Goal: Task Accomplishment & Management: Use online tool/utility

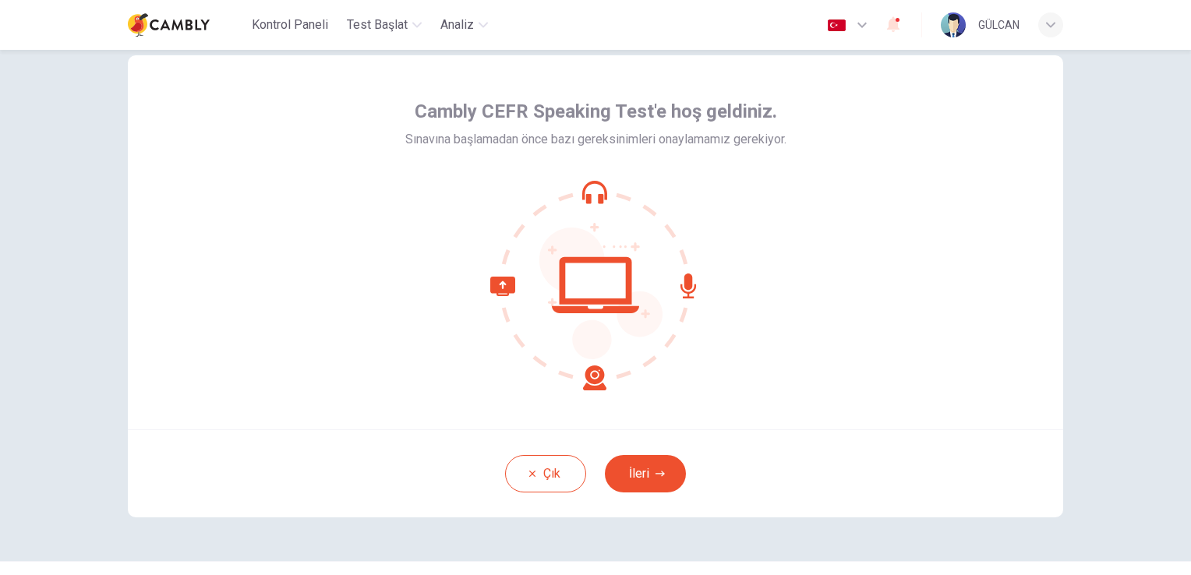
scroll to position [73, 0]
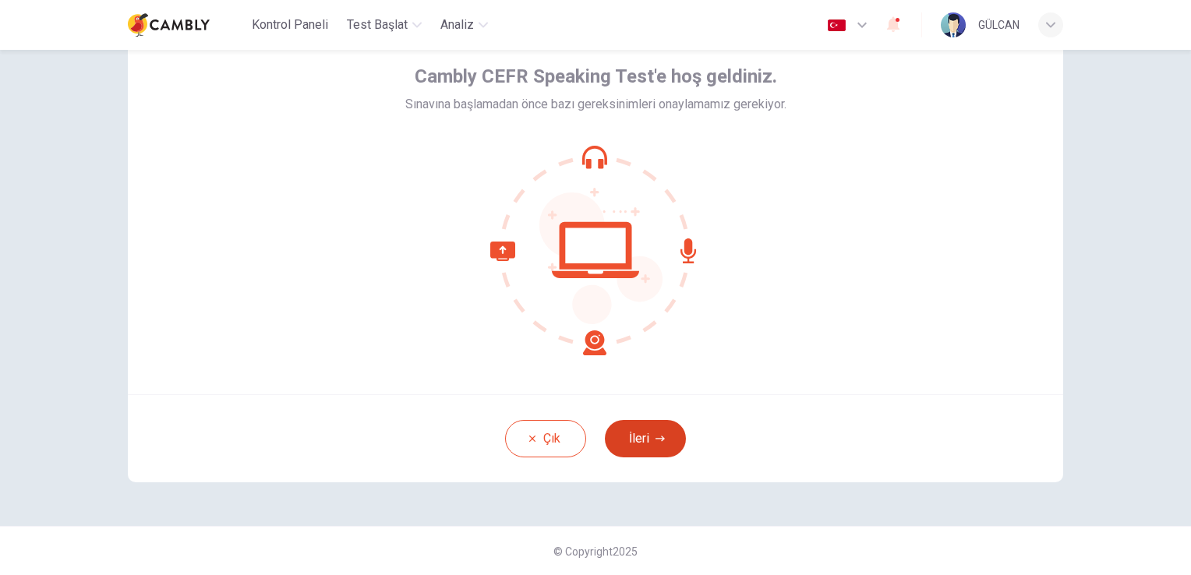
click at [642, 435] on button "İleri" at bounding box center [645, 438] width 81 height 37
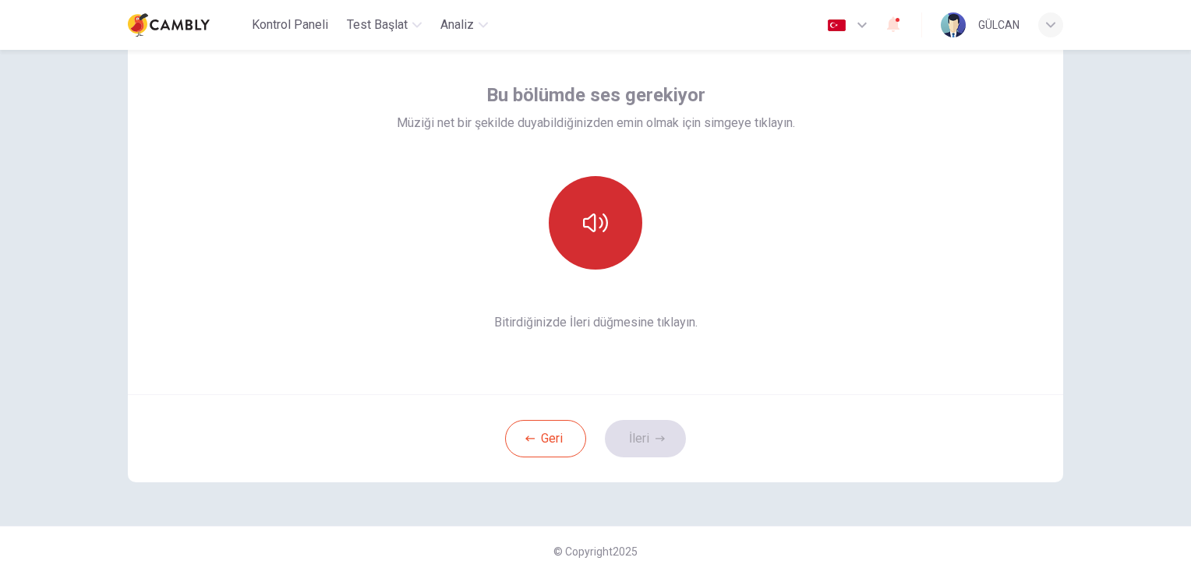
click at [594, 232] on icon "button" at bounding box center [595, 223] width 25 height 25
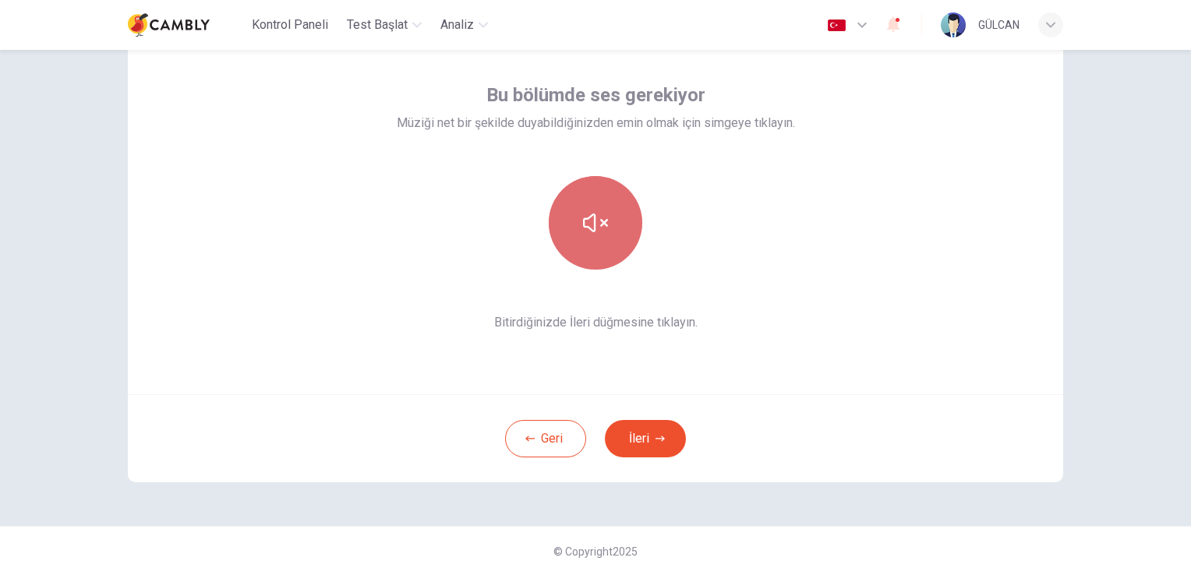
click at [596, 228] on icon "button" at bounding box center [595, 223] width 25 height 25
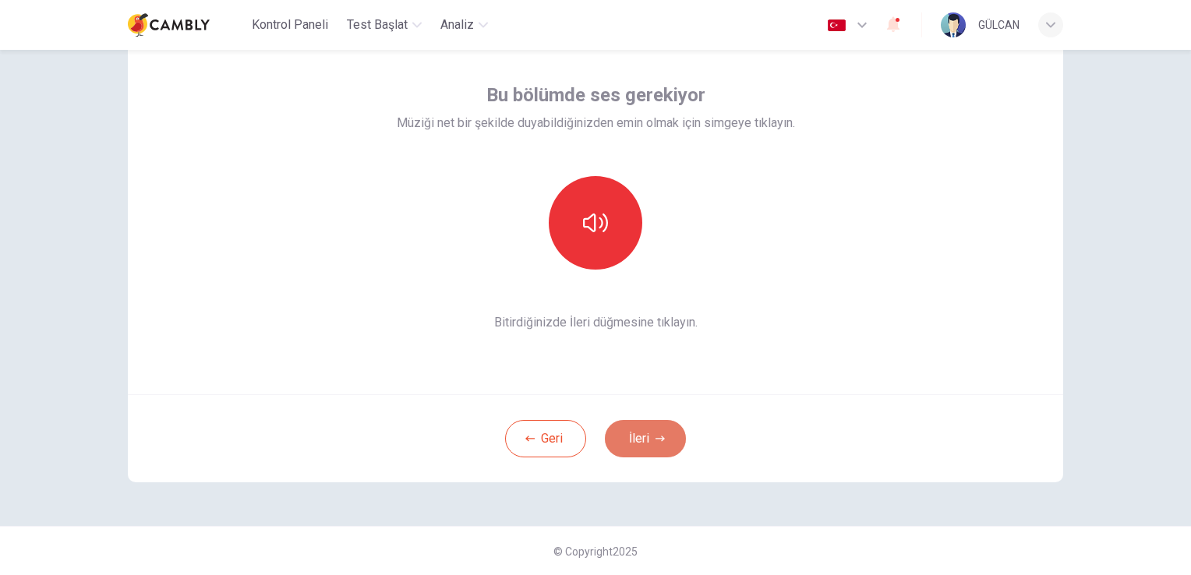
click at [646, 434] on button "İleri" at bounding box center [645, 438] width 81 height 37
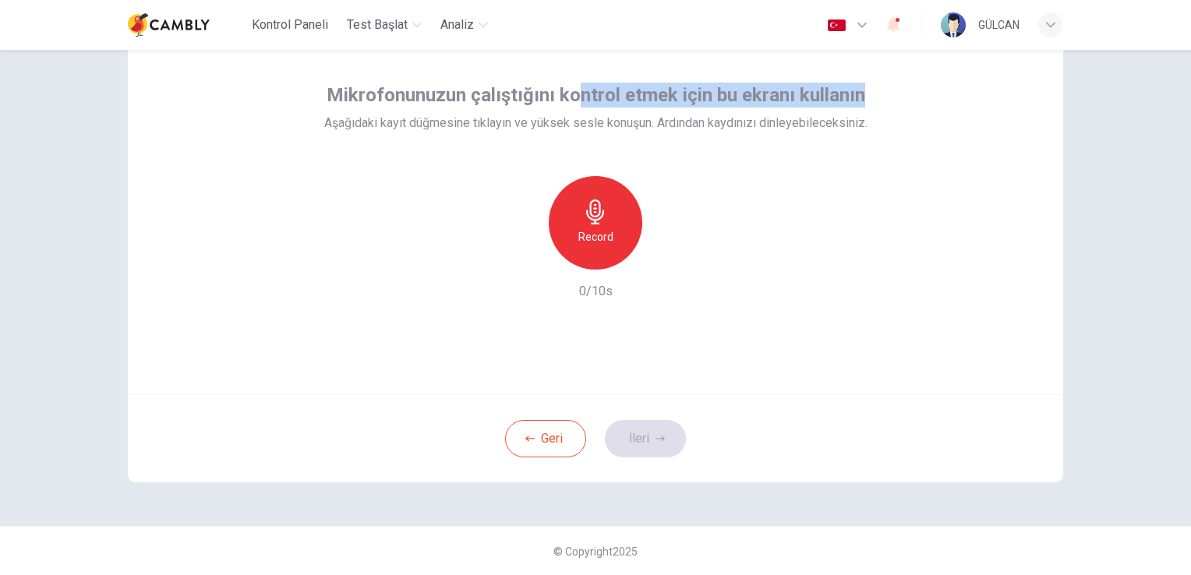
drag, startPoint x: 569, startPoint y: 92, endPoint x: 861, endPoint y: 99, distance: 291.7
click at [861, 99] on div "Mikrofonunuzun çalıştığını kontrol etmek için bu ekranı kullanın Aşağıdaki kayı…" at bounding box center [595, 108] width 543 height 50
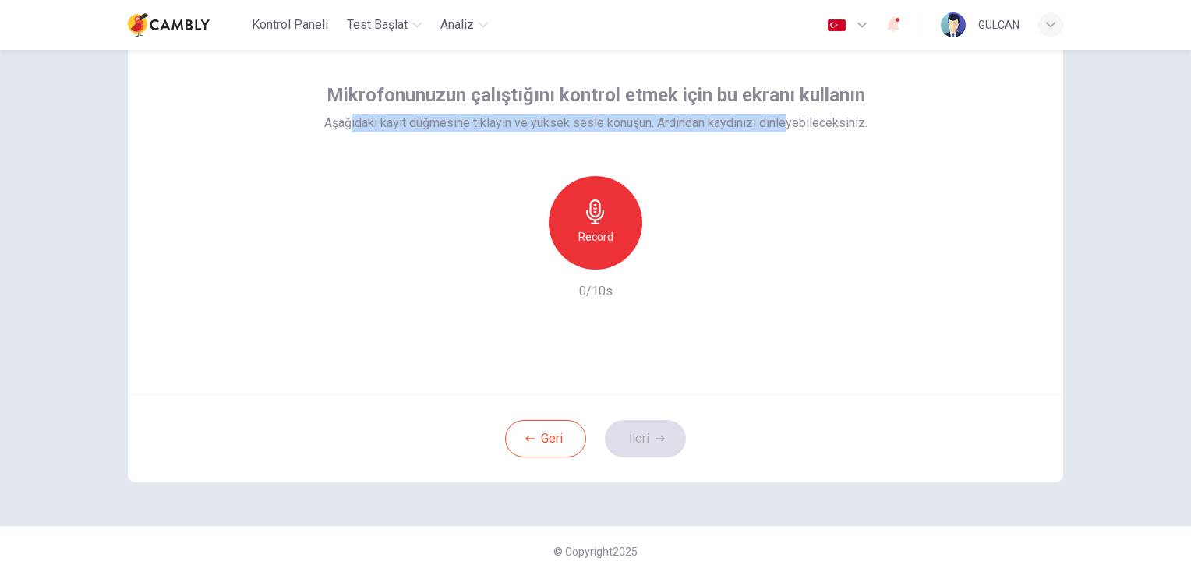
drag, startPoint x: 345, startPoint y: 127, endPoint x: 783, endPoint y: 131, distance: 438.2
click at [783, 131] on span "Aşağıdaki kayıt düğmesine tıklayın ve yüksek sesle konuşun. Ardından kaydınızı …" at bounding box center [595, 123] width 543 height 19
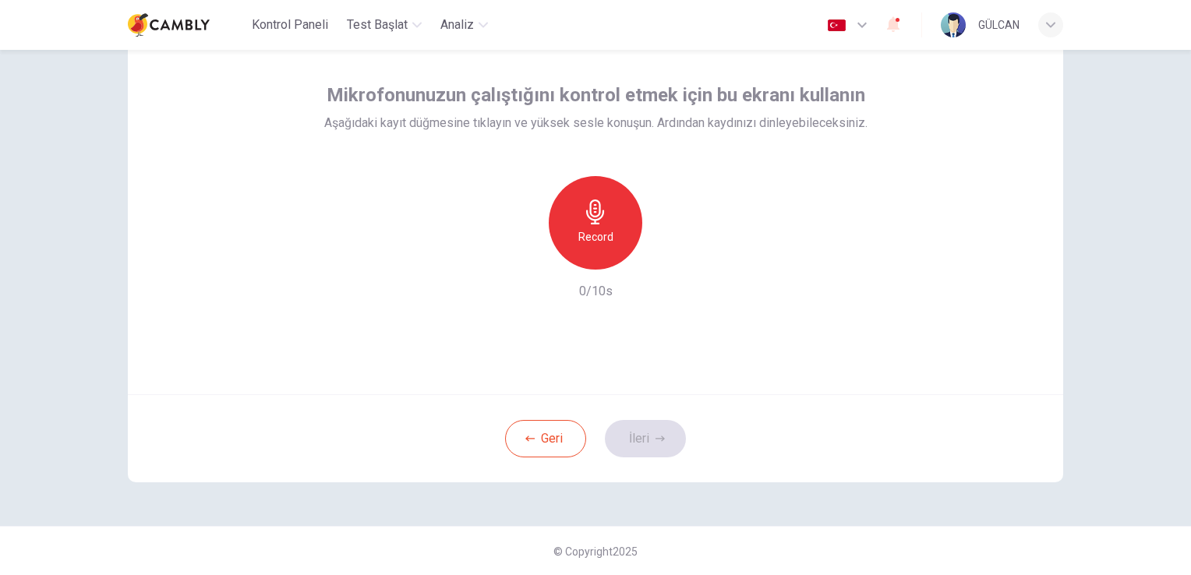
drag, startPoint x: 783, startPoint y: 131, endPoint x: 749, endPoint y: 168, distance: 50.8
click at [749, 168] on div "Mikrofonunuzun çalıştığını kontrol etmek için bu ekranı kullanın Aşağıdaki kayı…" at bounding box center [595, 192] width 543 height 218
click at [614, 196] on div "Record" at bounding box center [596, 223] width 94 height 94
click at [656, 439] on icon "button" at bounding box center [660, 438] width 9 height 9
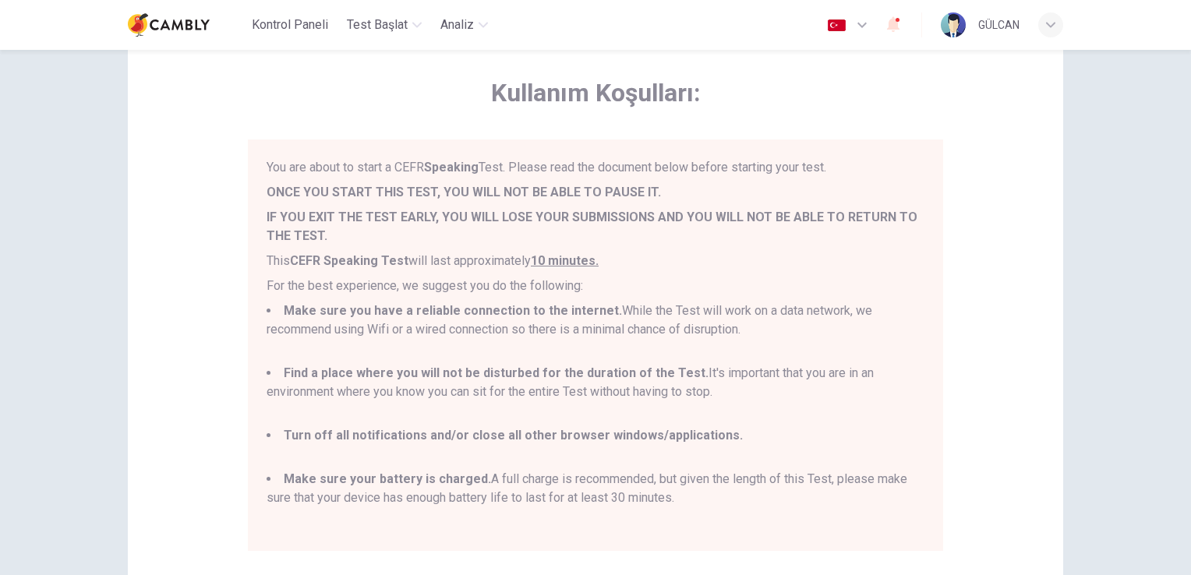
scroll to position [95, 0]
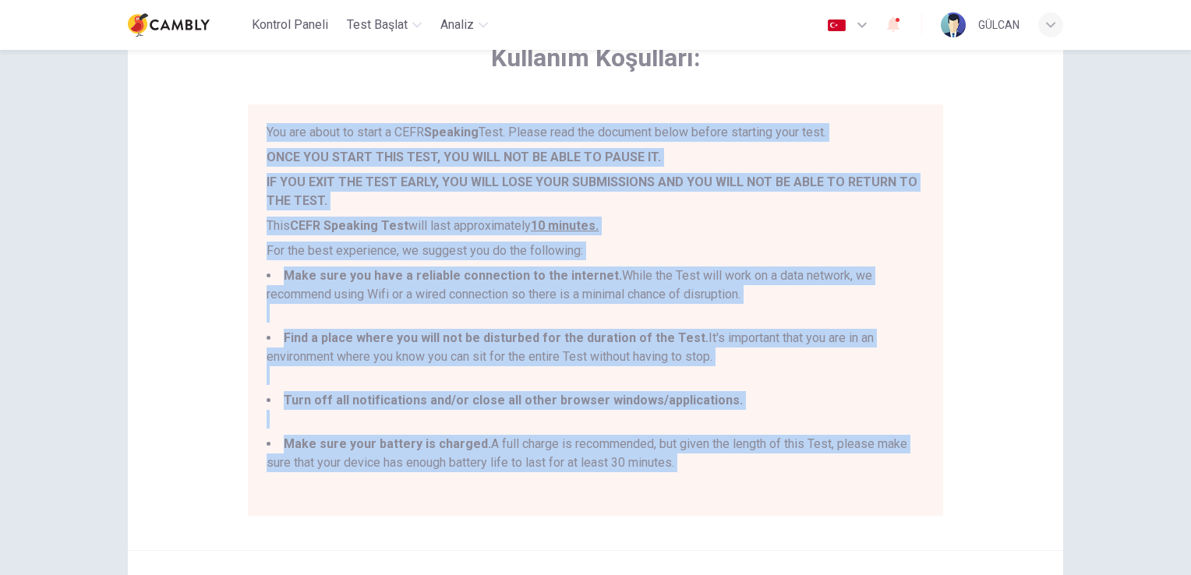
drag, startPoint x: 261, startPoint y: 136, endPoint x: 689, endPoint y: 488, distance: 554.5
click at [689, 488] on div "You are about to start a CEFR Speaking Test. Please read the document below bef…" at bounding box center [596, 310] width 696 height 412
copy div "You are about to start a CEFR Speaking Test. Please read the document below bef…"
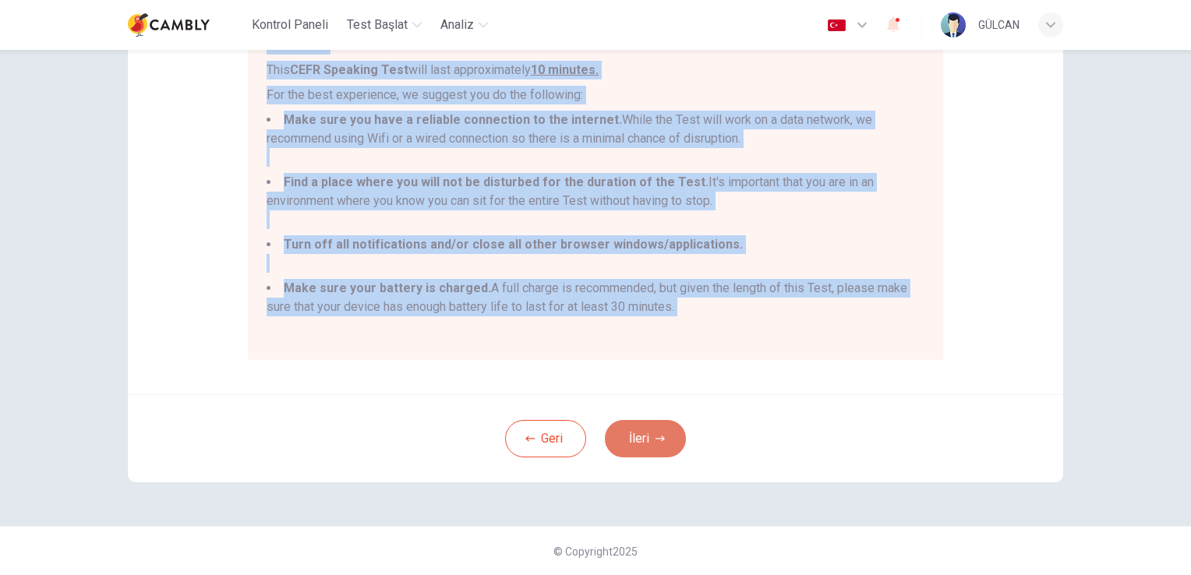
click at [661, 434] on button "İleri" at bounding box center [645, 438] width 81 height 37
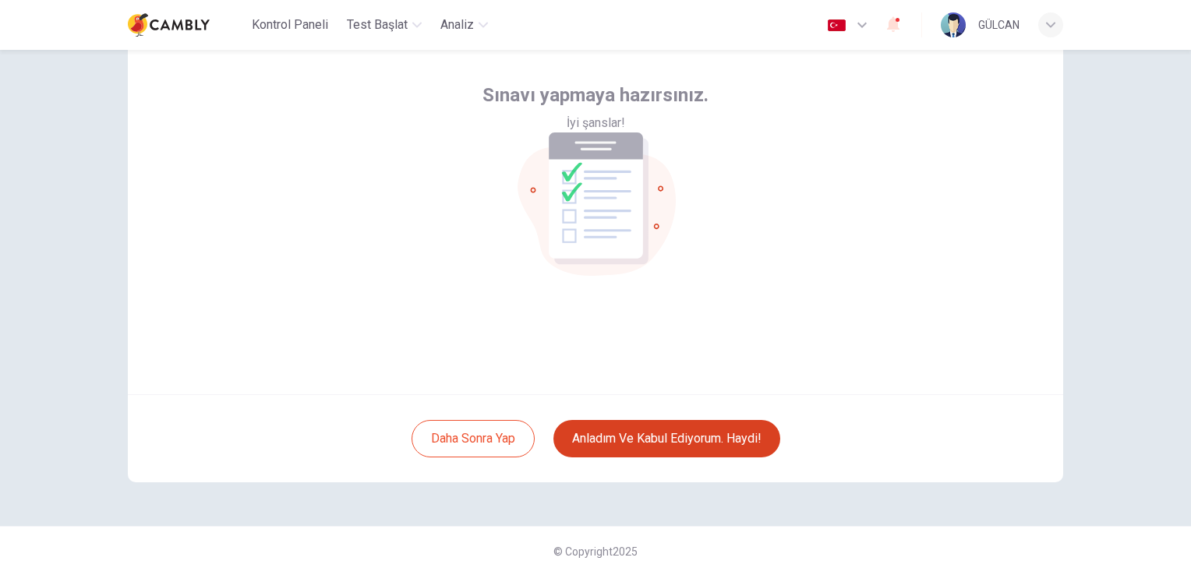
click at [685, 442] on button "Anladım ve kabul ediyorum. Haydi!" at bounding box center [667, 438] width 227 height 37
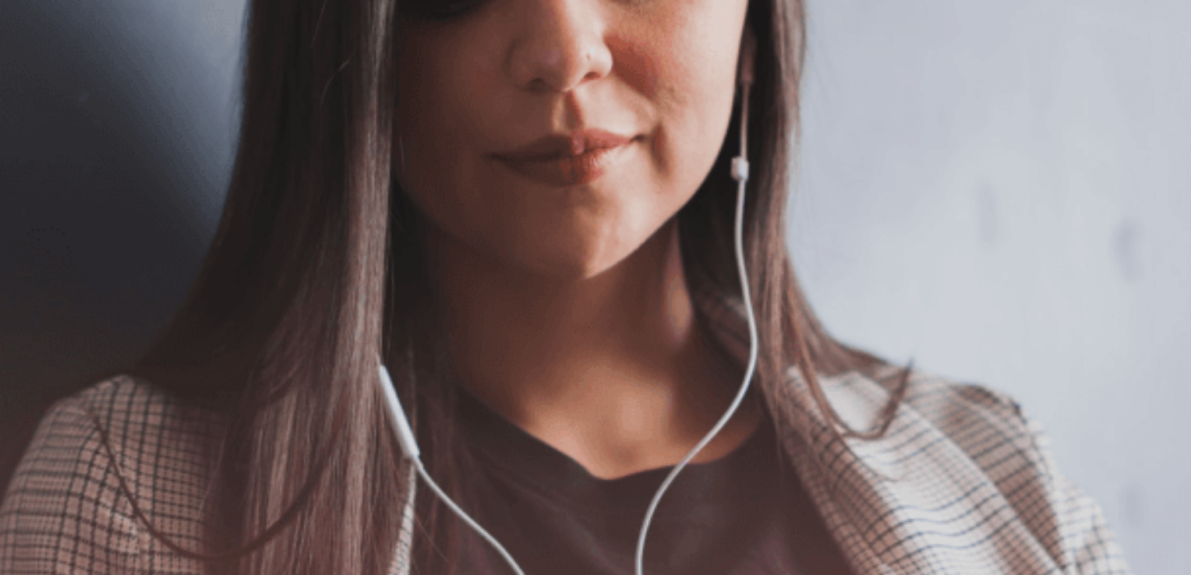
scroll to position [32, 0]
click at [48, 99] on icon "button" at bounding box center [25, 116] width 46 height 34
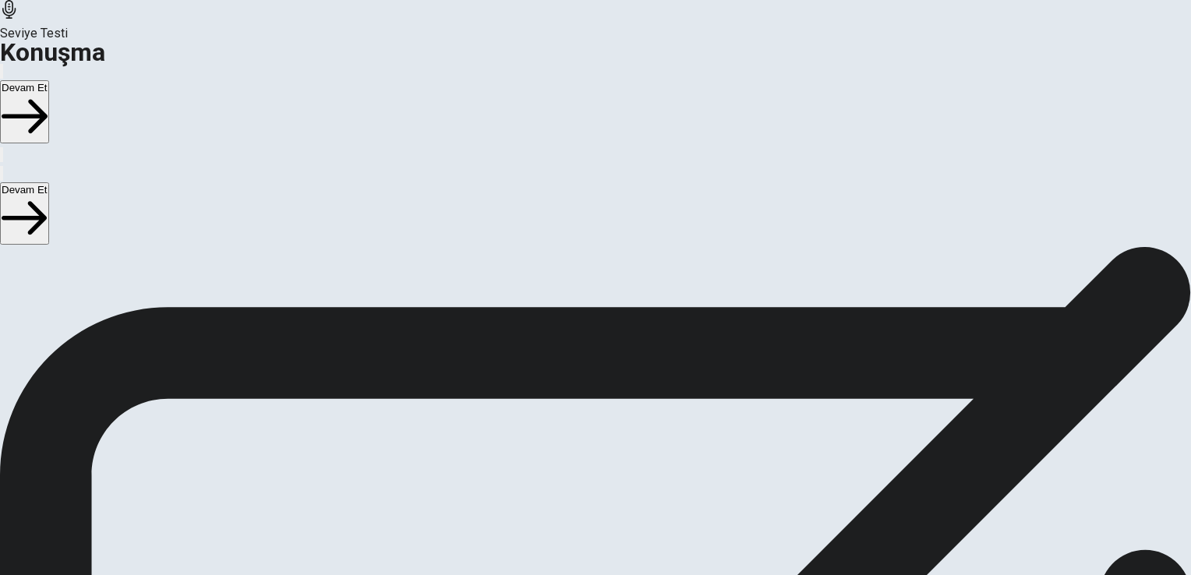
scroll to position [110, 0]
click at [574, 385] on icon "Record Again" at bounding box center [574, 385] width 0 height 0
click at [593, 388] on icon "Play Audio" at bounding box center [586, 394] width 15 height 19
click at [579, 303] on button "Pause Audio" at bounding box center [576, 303] width 3 height 15
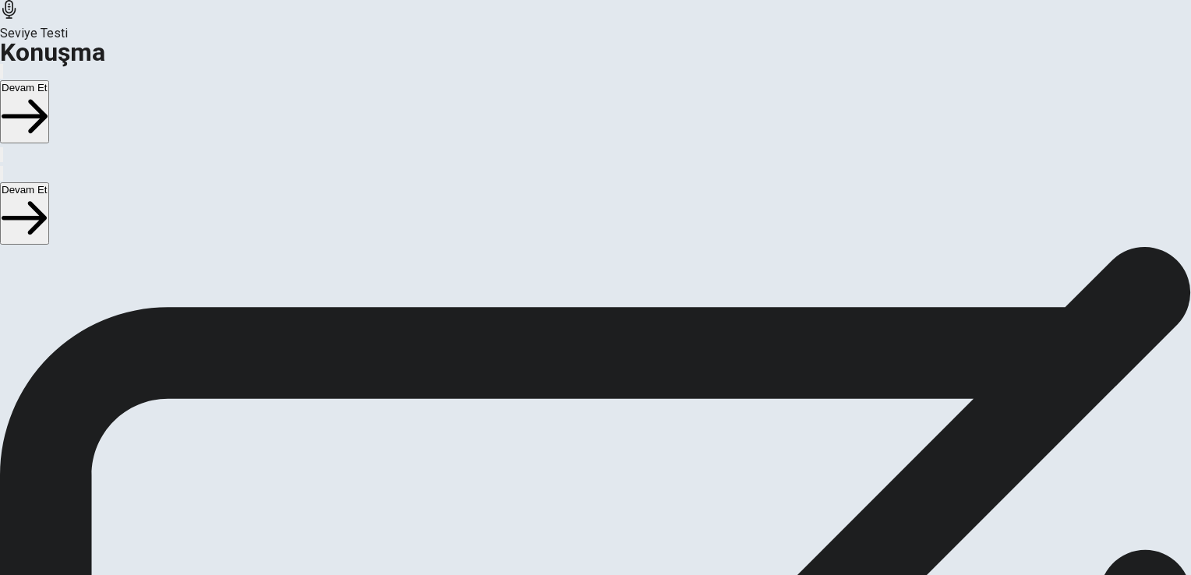
click at [49, 80] on button "Devam Et" at bounding box center [24, 111] width 49 height 63
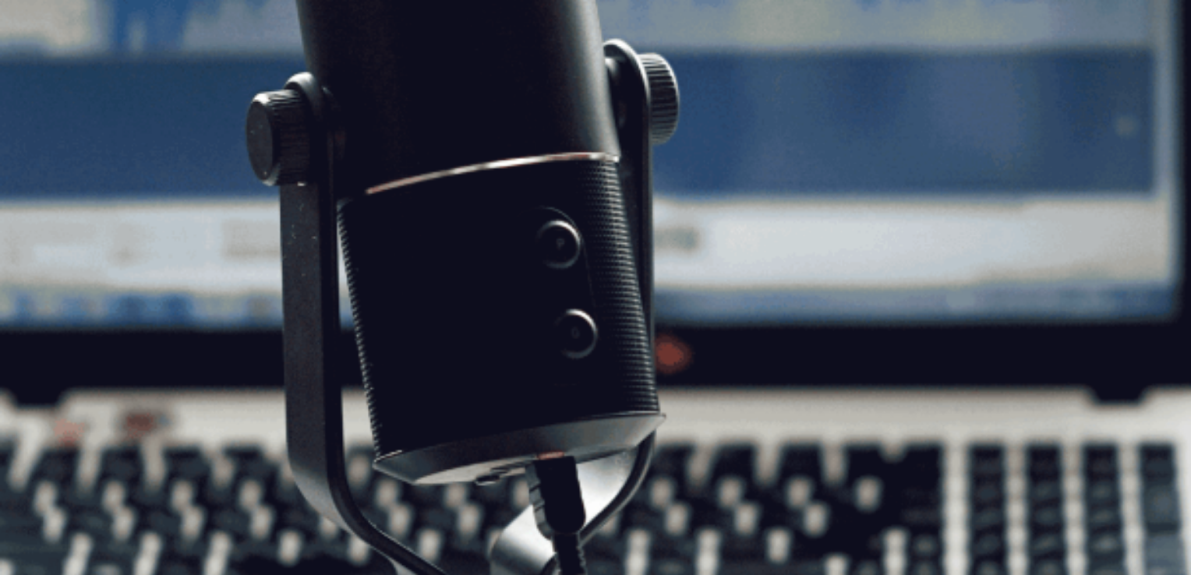
scroll to position [156, 0]
drag, startPoint x: 168, startPoint y: 104, endPoint x: 352, endPoint y: 115, distance: 183.5
click at [154, 107] on span "Speaking Section Directions" at bounding box center [77, 99] width 154 height 15
drag, startPoint x: 356, startPoint y: 114, endPoint x: 143, endPoint y: 101, distance: 212.5
click at [143, 101] on div "Speaking Section Directions In this Speaking test, you will be able to demonstr…" at bounding box center [595, 155] width 1191 height 131
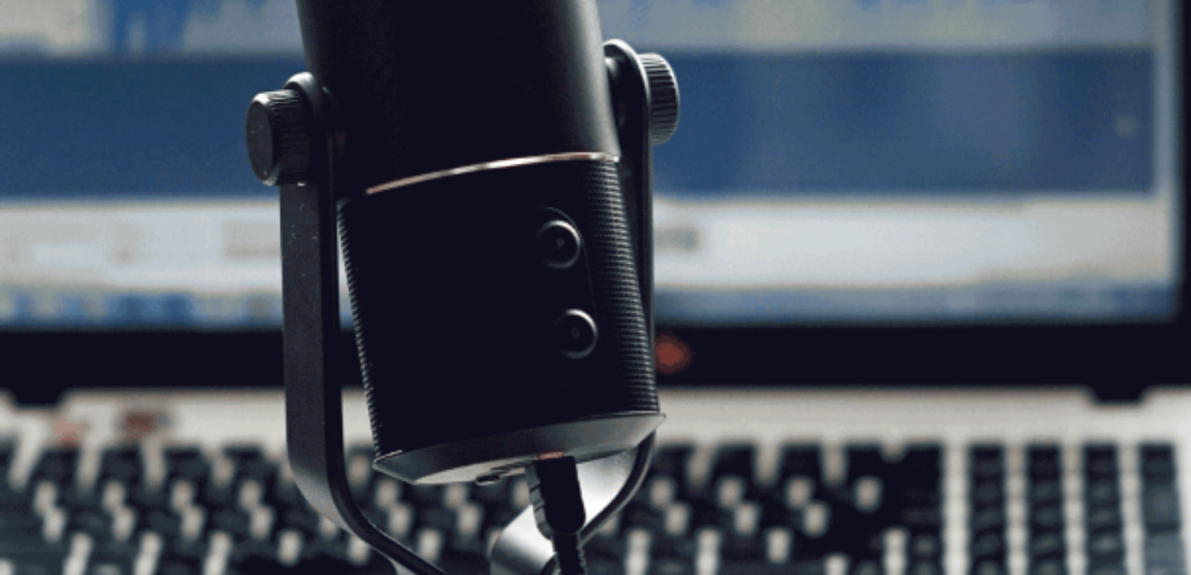
scroll to position [110, 0]
click at [49, 80] on button "Devam Et" at bounding box center [24, 111] width 49 height 63
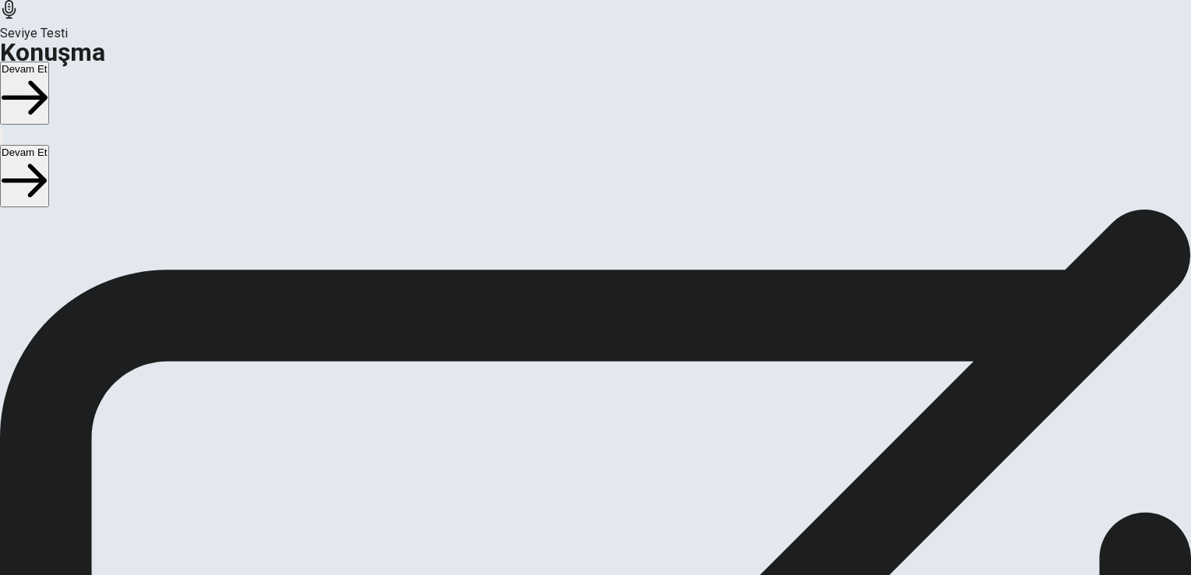
scroll to position [0, 0]
click at [49, 62] on button "Devam Et" at bounding box center [24, 93] width 49 height 63
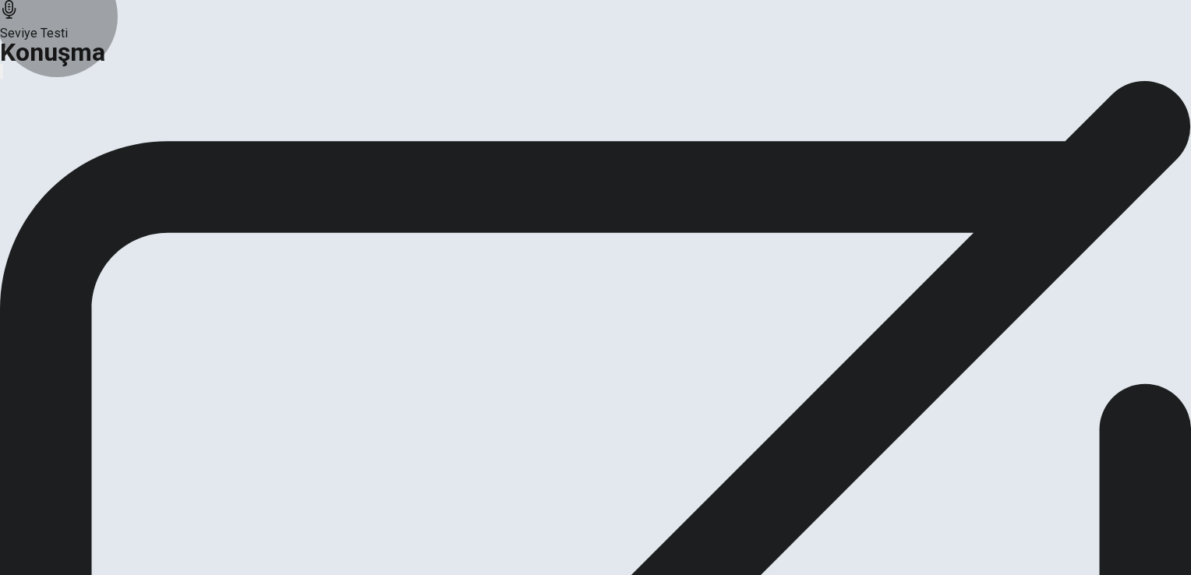
click at [50, 158] on button "Analiz" at bounding box center [25, 146] width 50 height 21
